Goal: Task Accomplishment & Management: Manage account settings

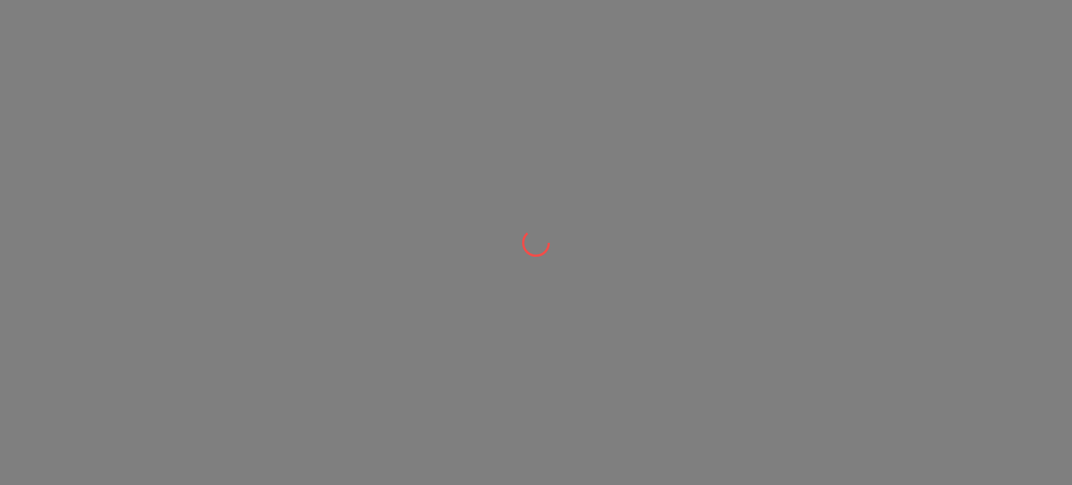
drag, startPoint x: 0, startPoint y: 0, endPoint x: 505, endPoint y: 278, distance: 576.8
click at [505, 278] on div at bounding box center [536, 242] width 1072 height 485
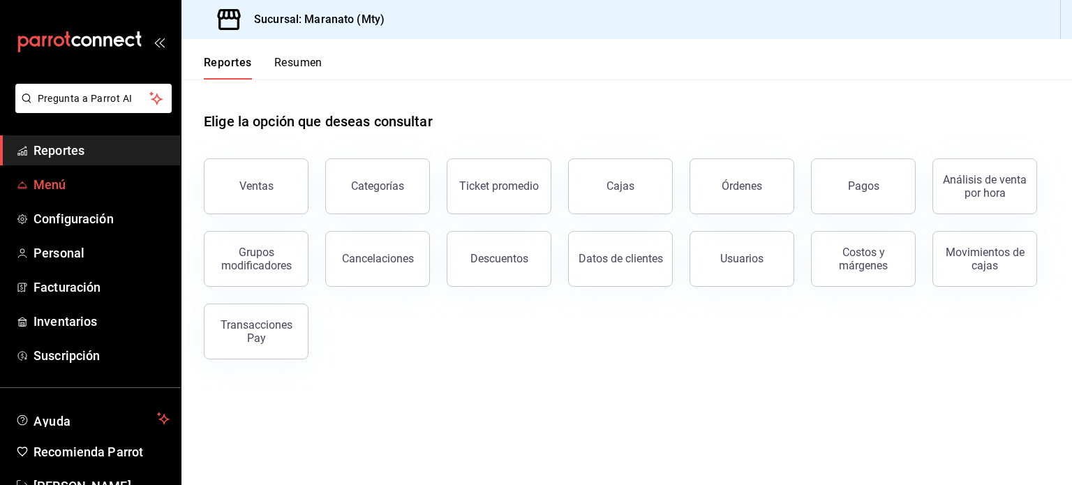
click at [59, 186] on span "Menú" at bounding box center [101, 184] width 136 height 19
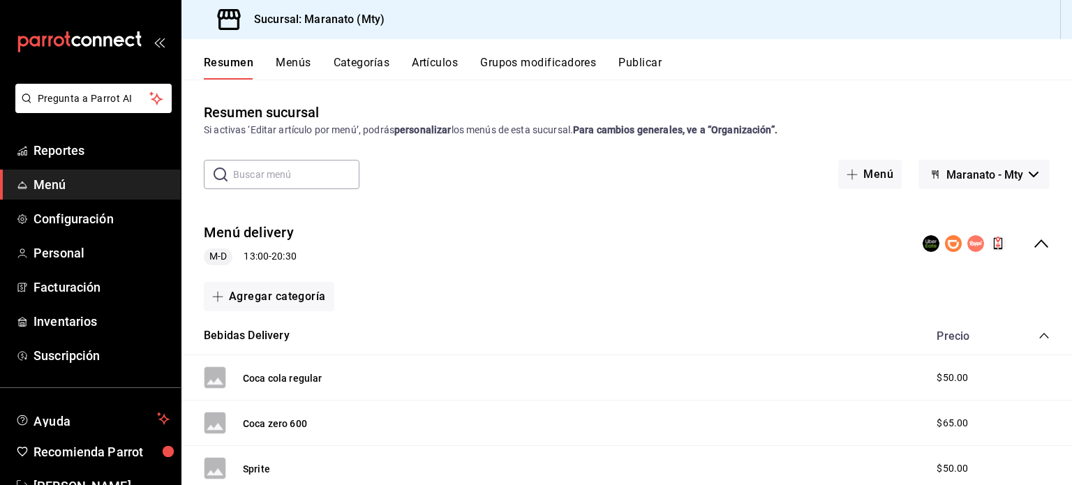
click at [426, 57] on button "Artículos" at bounding box center [435, 68] width 46 height 24
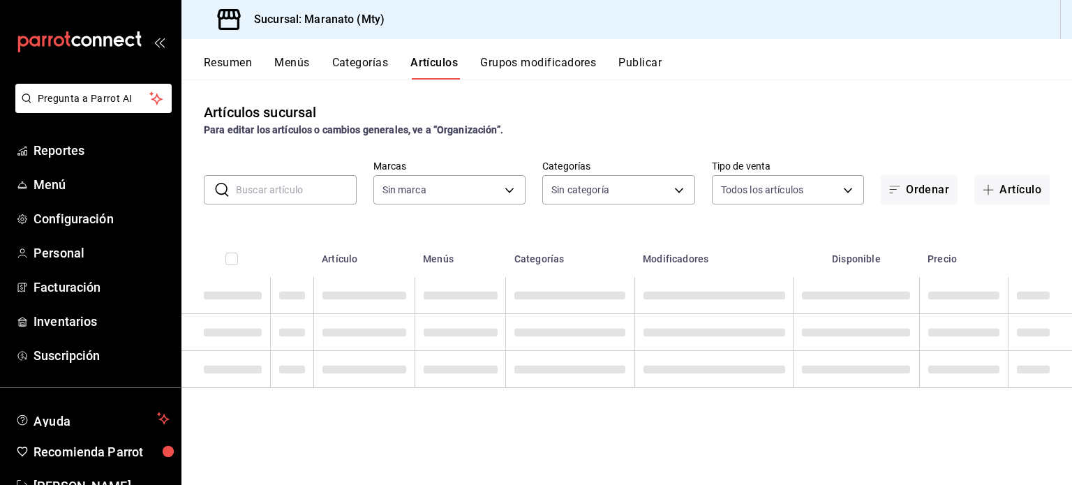
type input "6cd62b8e-13ea-4b1e-85d6-83c89868806f"
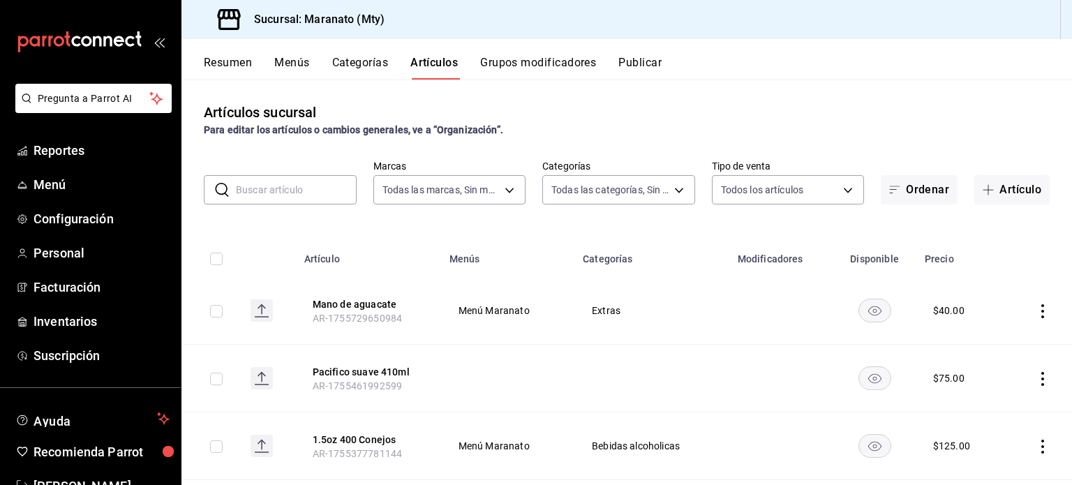
type input "61541d79-6389-4ad8-b22f-92e991d005cb,9b7c618a-2724-4631-9a4b-4f524a458047,b9ca9…"
click at [996, 197] on button "Artículo" at bounding box center [1011, 189] width 75 height 29
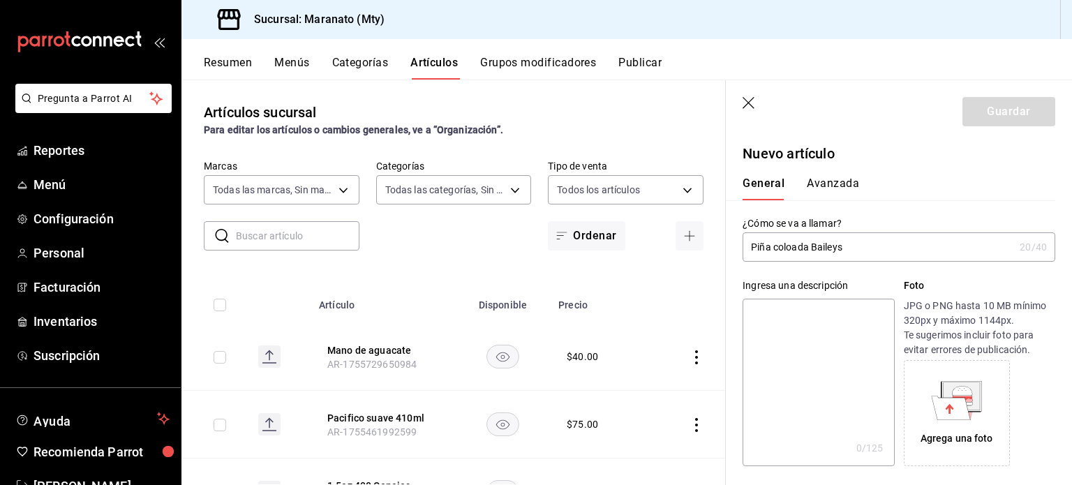
click at [885, 184] on div "General Avanzada" at bounding box center [890, 189] width 296 height 24
click at [793, 253] on input "Piña coloada Baileys" at bounding box center [877, 247] width 271 height 28
type input "Piña colada Baileys"
click at [895, 216] on div "¿Cómo se va a llamar? Piña colada Baileys 19 /40 ¿Cómo se va a llamar?" at bounding box center [890, 230] width 329 height 61
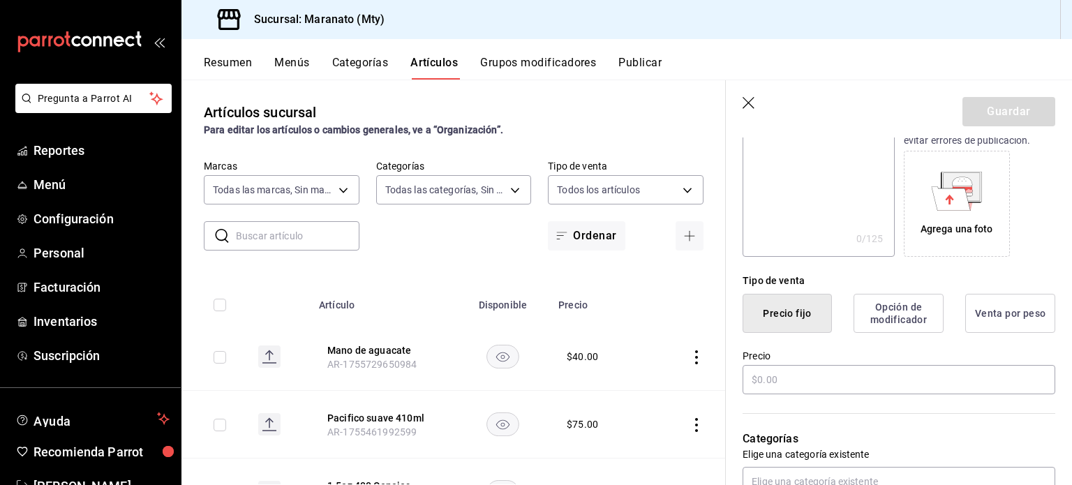
scroll to position [211, 0]
click at [814, 383] on input "text" at bounding box center [898, 378] width 313 height 29
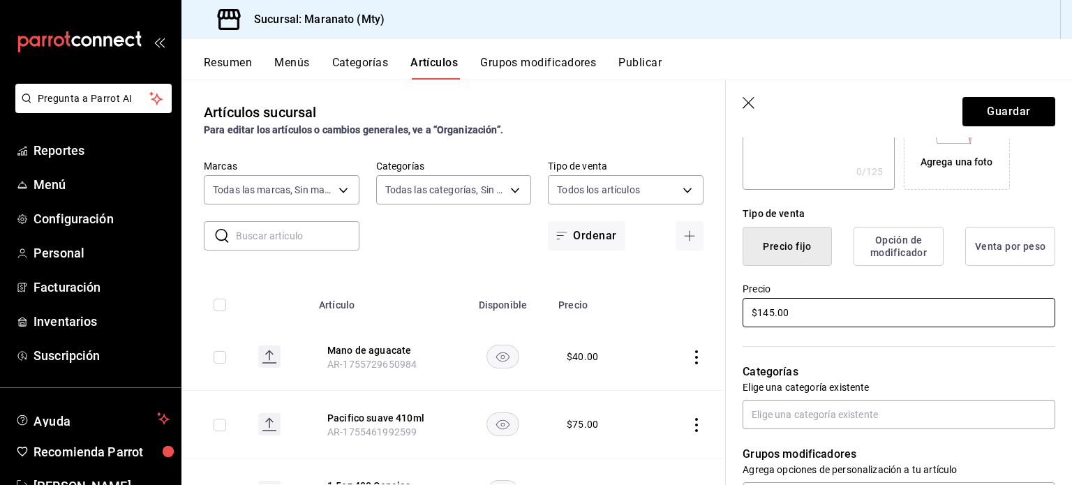
scroll to position [278, 0]
type input "$155.00"
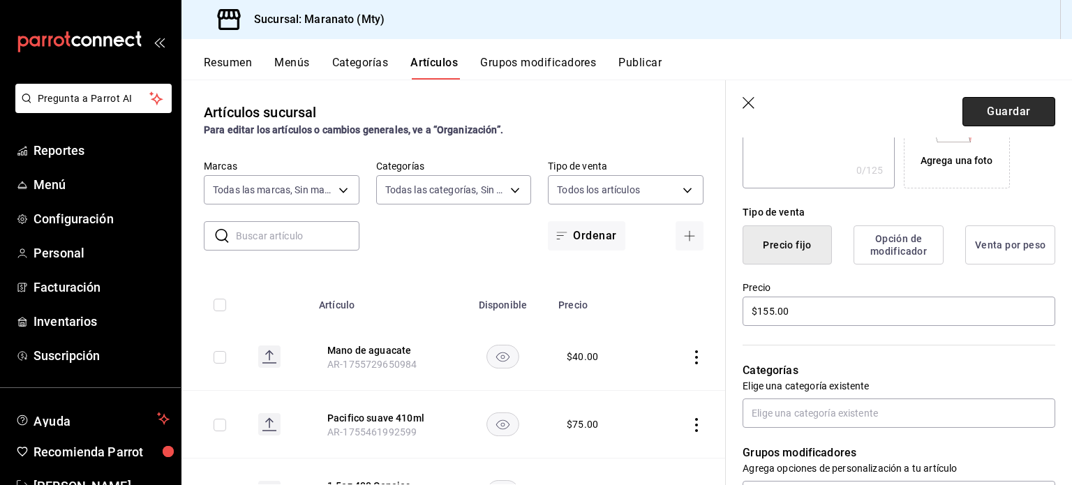
click at [991, 121] on button "Guardar" at bounding box center [1008, 111] width 93 height 29
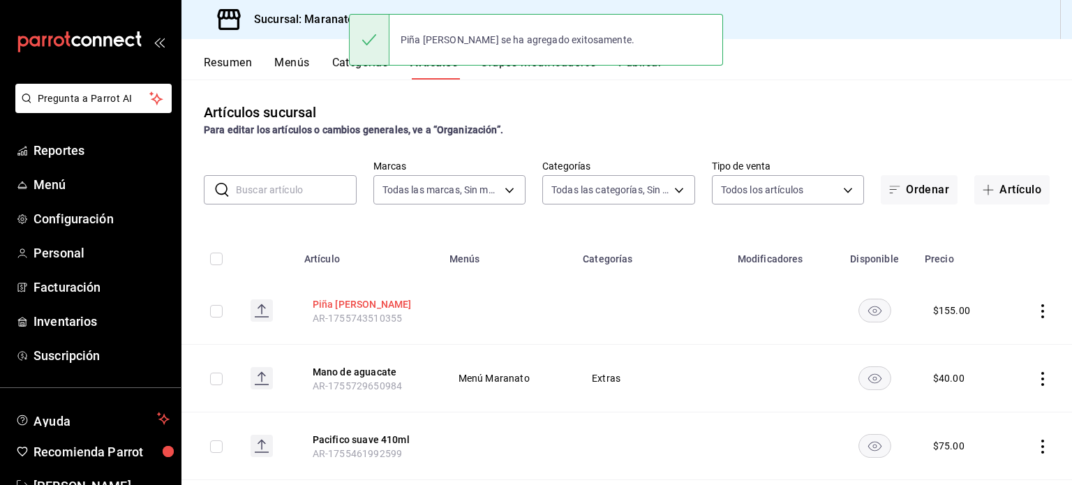
click at [362, 306] on button "Piña colada Baileys" at bounding box center [369, 304] width 112 height 14
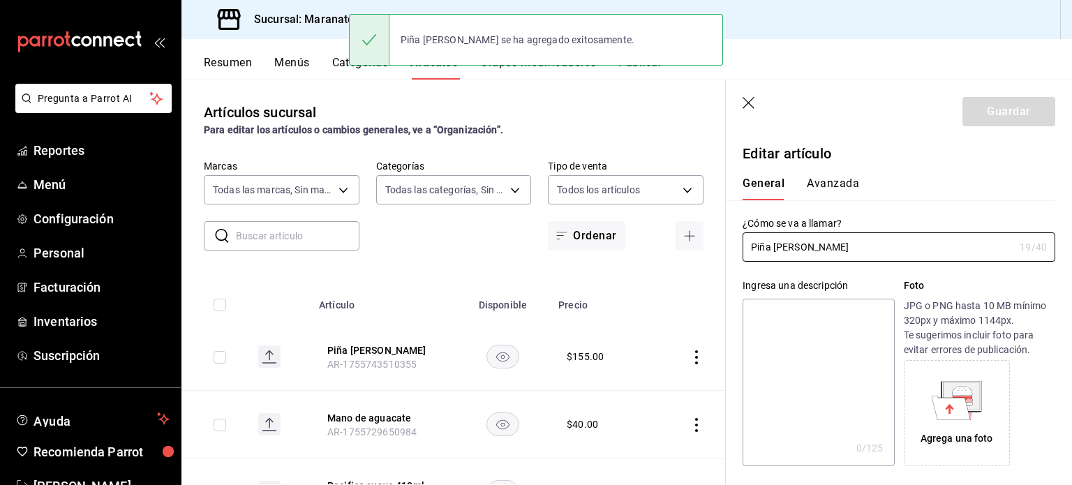
type input "$155.00"
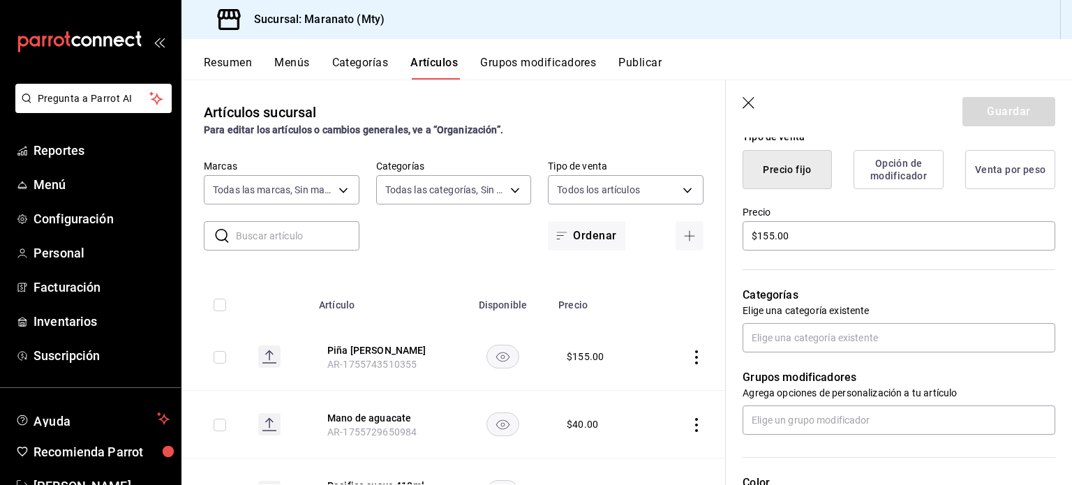
scroll to position [354, 0]
click at [844, 328] on input "text" at bounding box center [898, 336] width 313 height 29
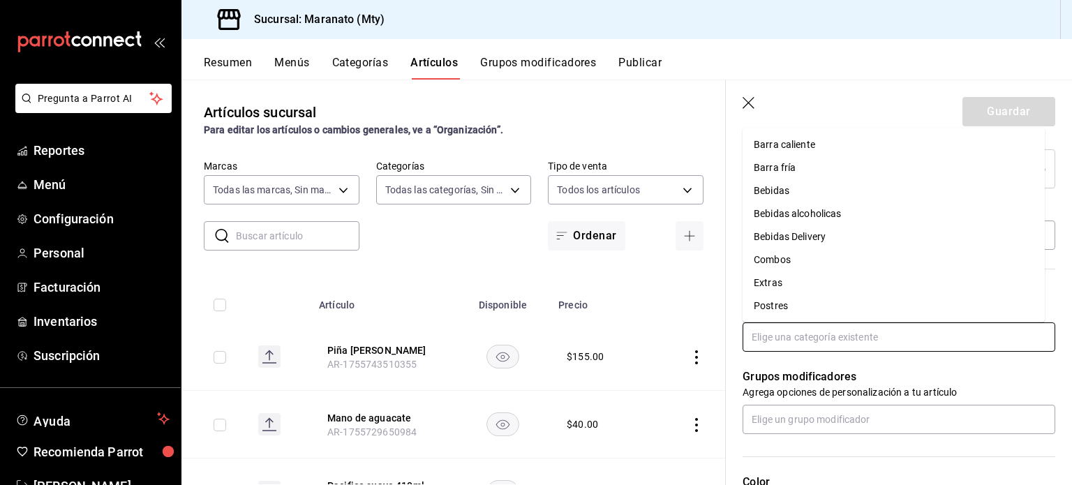
click at [812, 211] on li "Bebidas alcoholicas" at bounding box center [893, 213] width 302 height 23
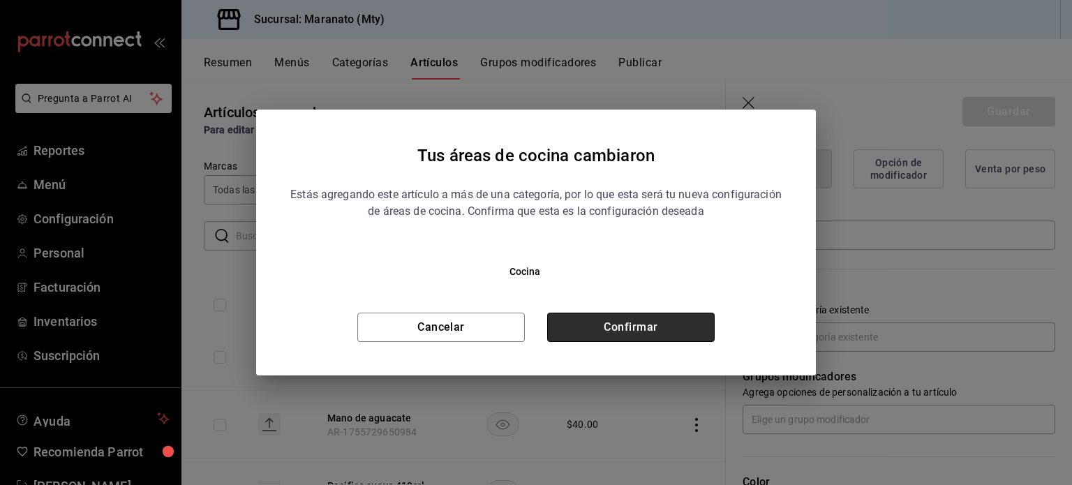
click at [600, 324] on button "Confirmar" at bounding box center [630, 327] width 167 height 29
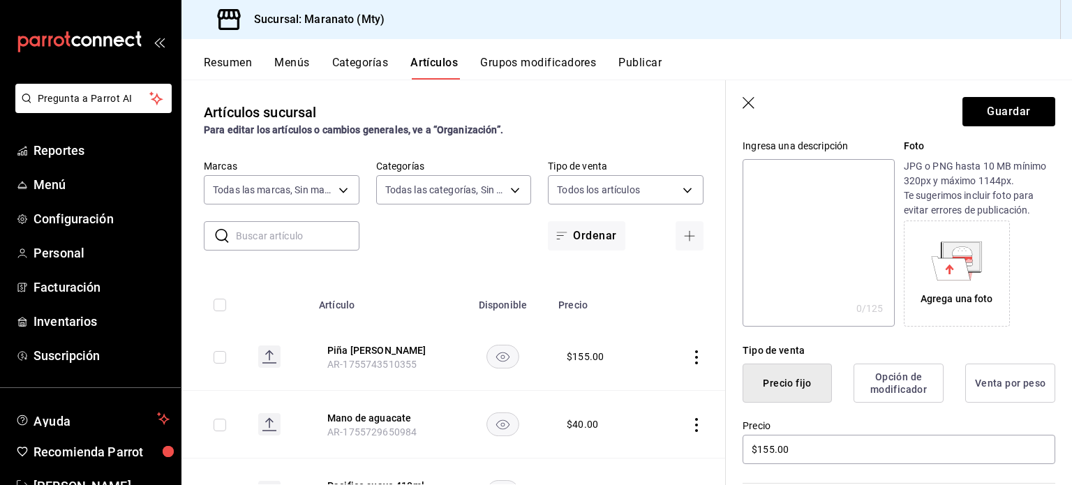
scroll to position [0, 0]
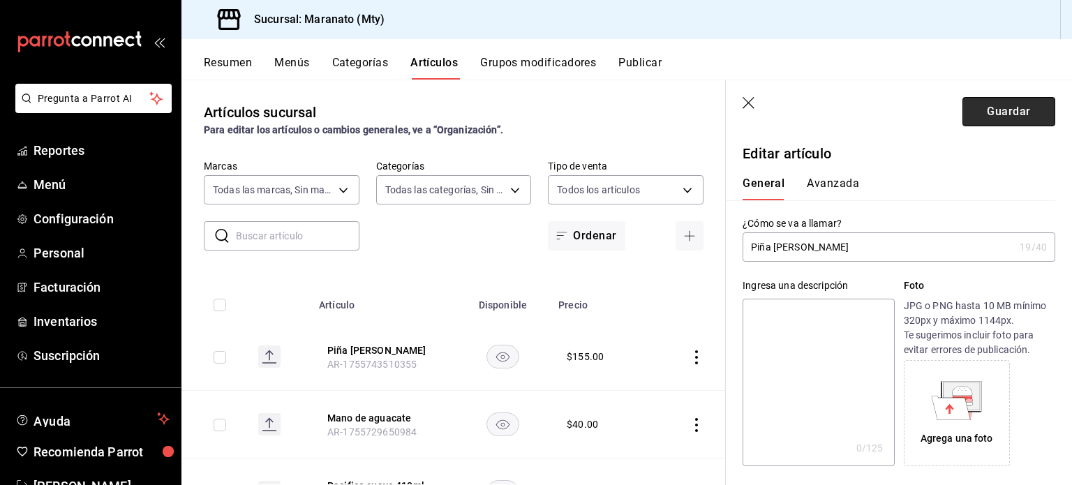
click at [1004, 117] on button "Guardar" at bounding box center [1008, 111] width 93 height 29
